Goal: Information Seeking & Learning: Understand process/instructions

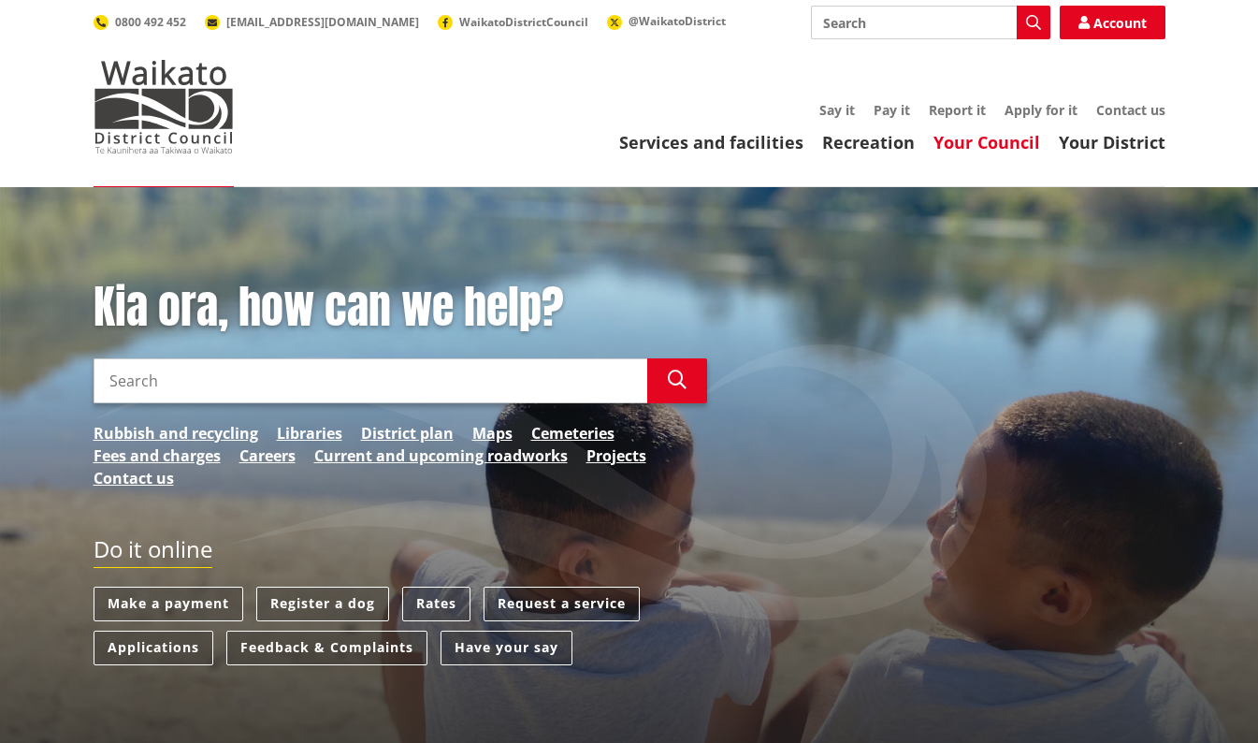
click at [986, 145] on link "Your Council" at bounding box center [987, 142] width 107 height 22
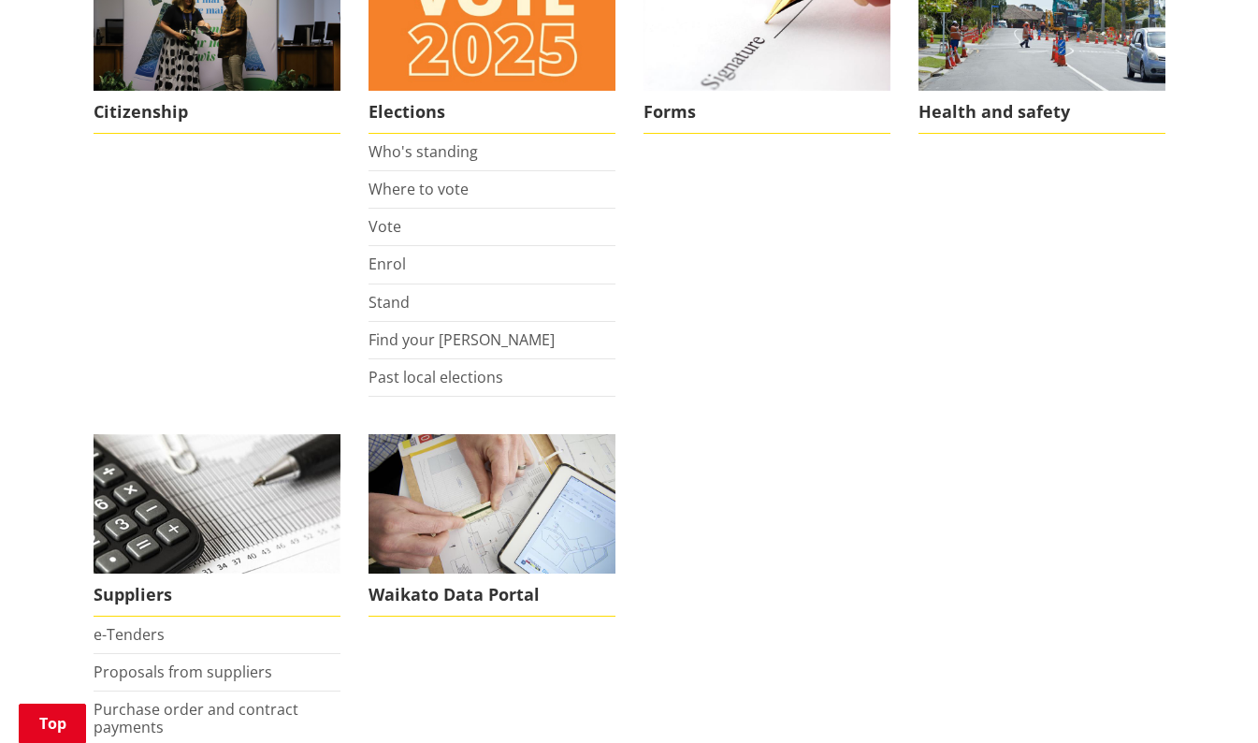
scroll to position [1448, 0]
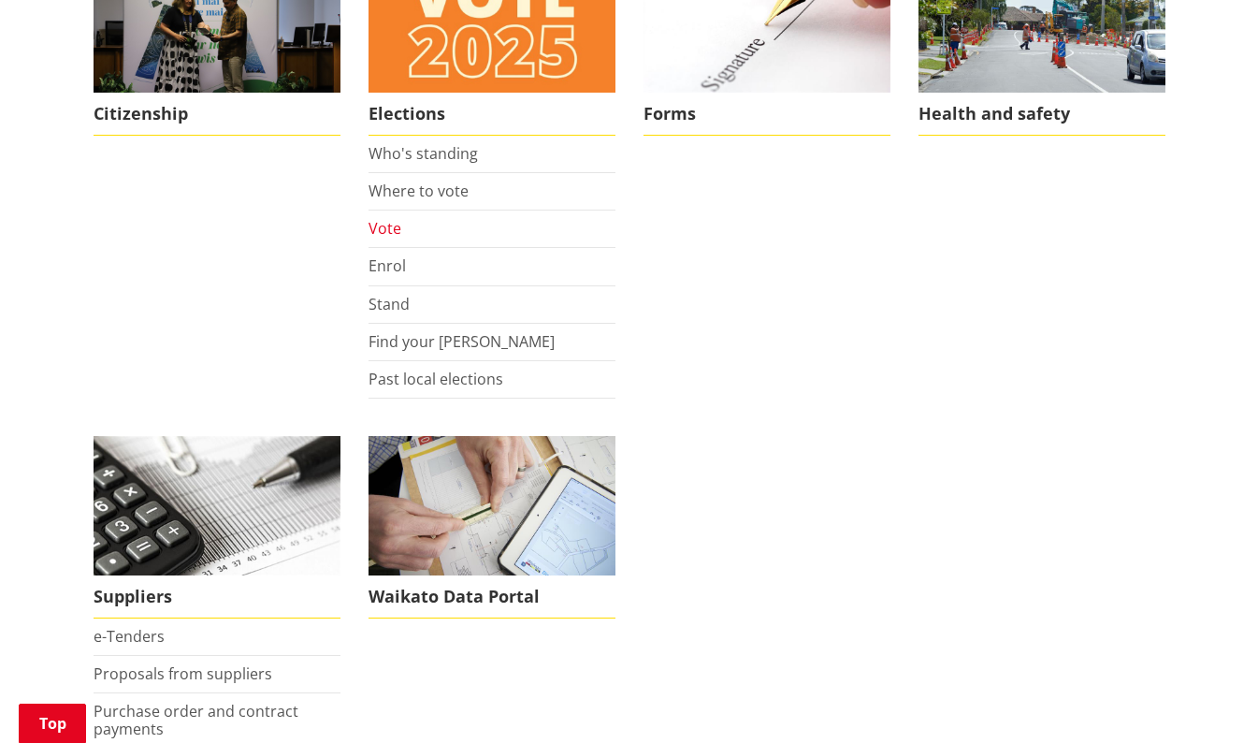
click at [384, 228] on link "Vote" at bounding box center [385, 228] width 33 height 21
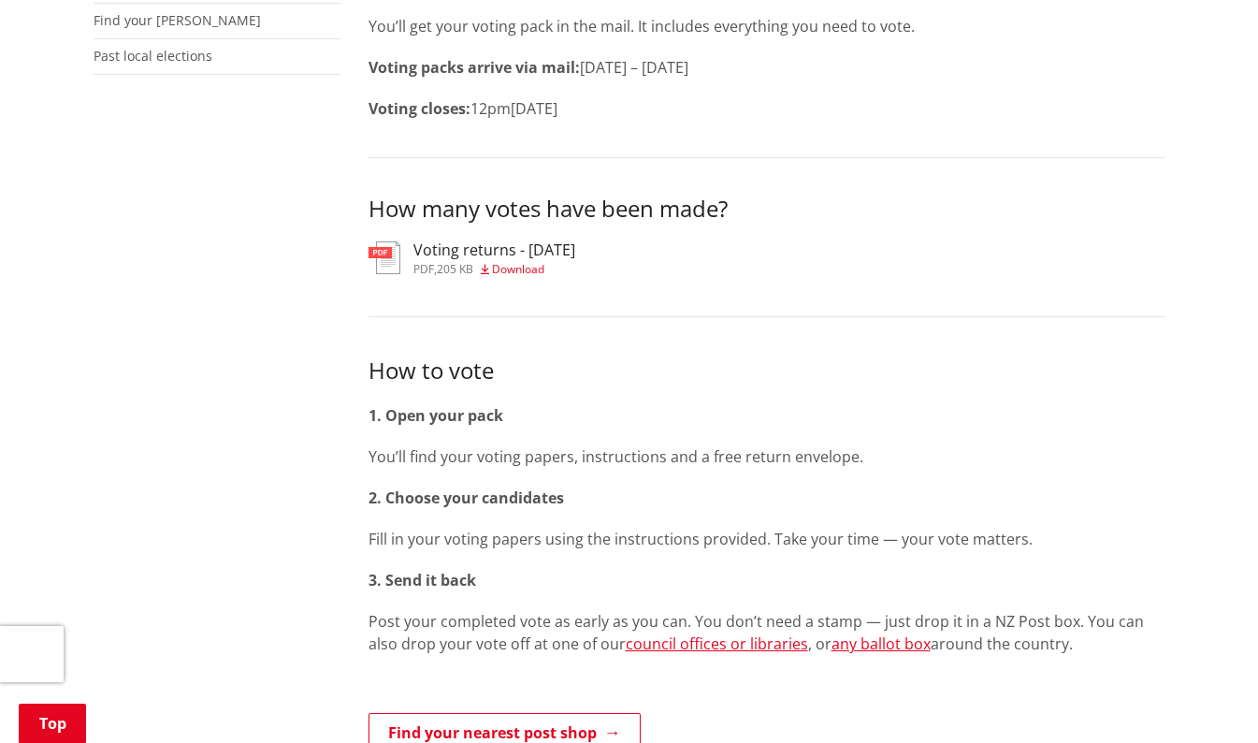
scroll to position [584, 0]
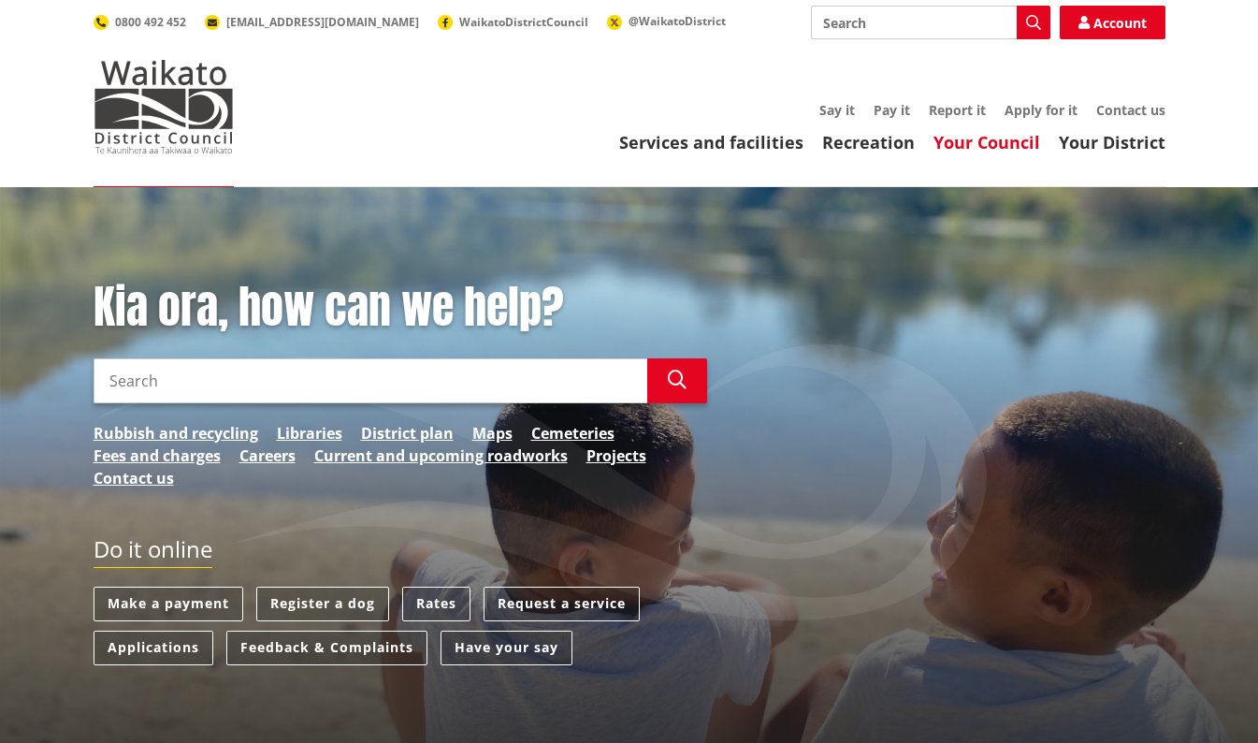
click at [971, 144] on link "Your Council" at bounding box center [987, 142] width 107 height 22
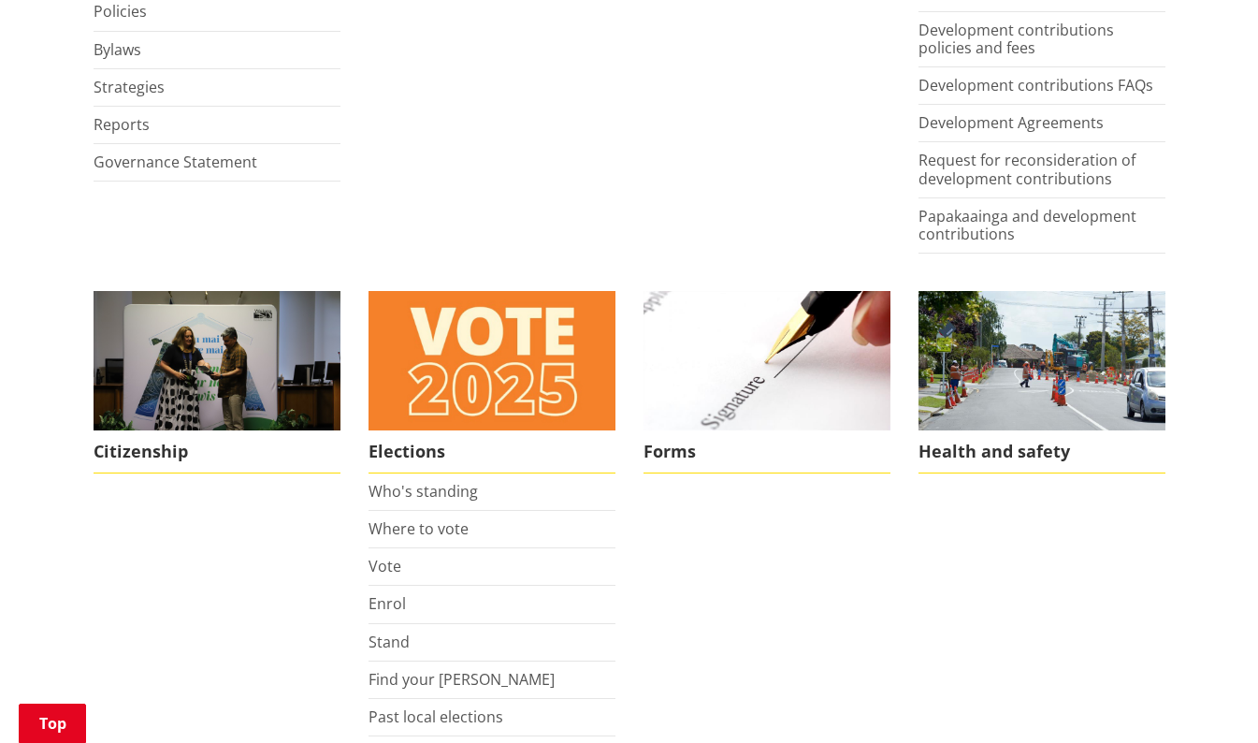
scroll to position [1127, 0]
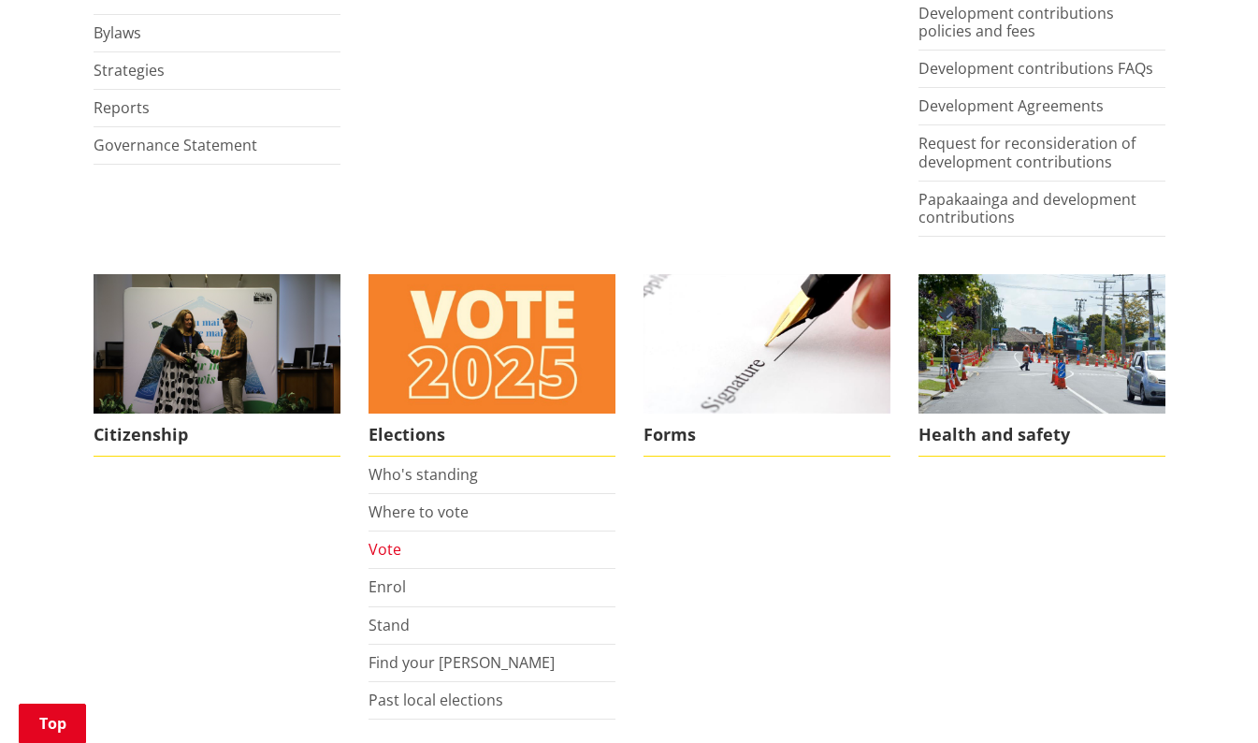
click at [389, 553] on link "Vote" at bounding box center [385, 549] width 33 height 21
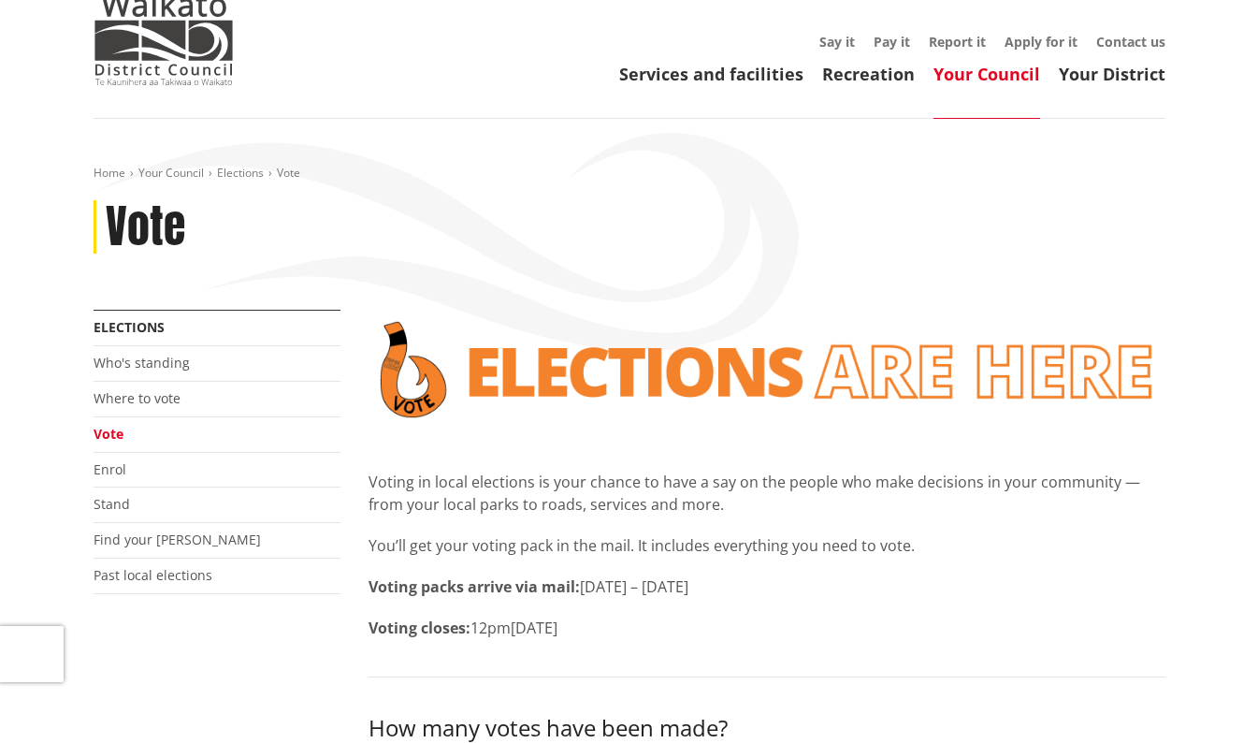
scroll to position [36, 0]
